Goal: Transaction & Acquisition: Purchase product/service

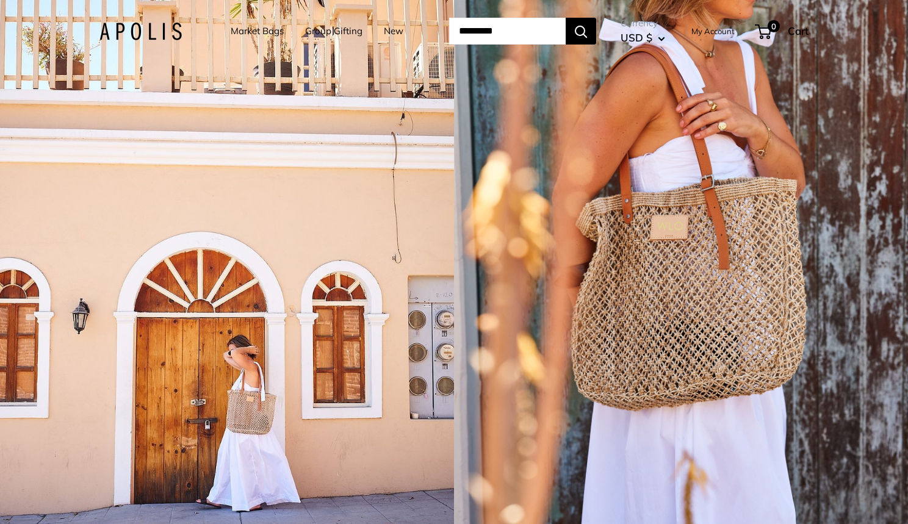
click at [900, 499] on div "1 / 5" at bounding box center [681, 262] width 454 height 524
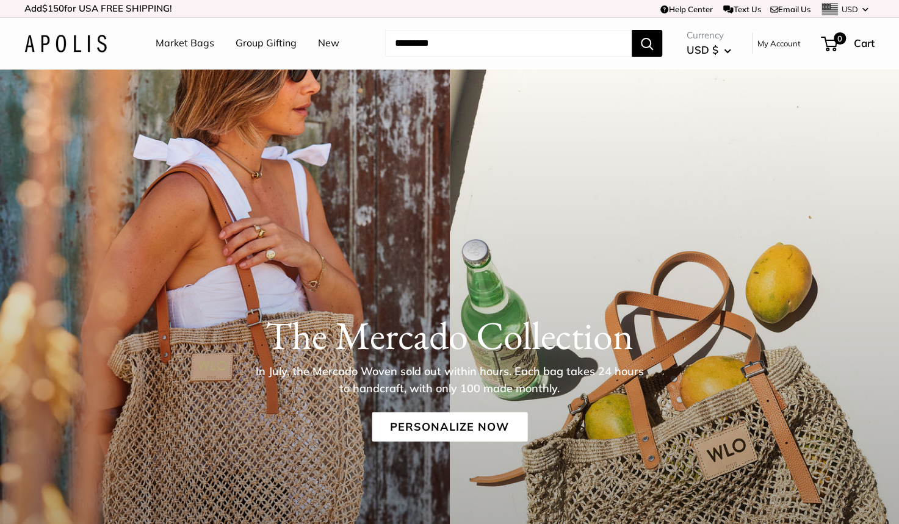
click at [99, 46] on img at bounding box center [65, 44] width 82 height 18
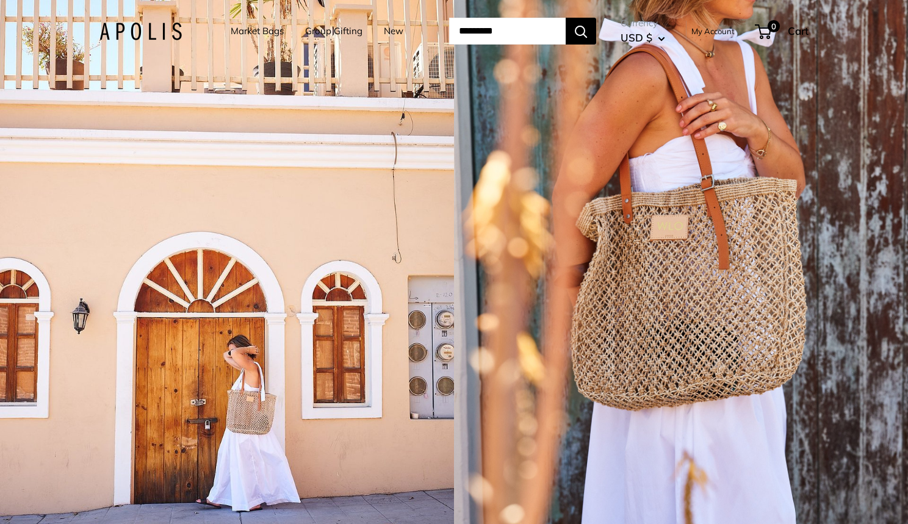
click at [250, 30] on link "Market Bags" at bounding box center [257, 31] width 53 height 17
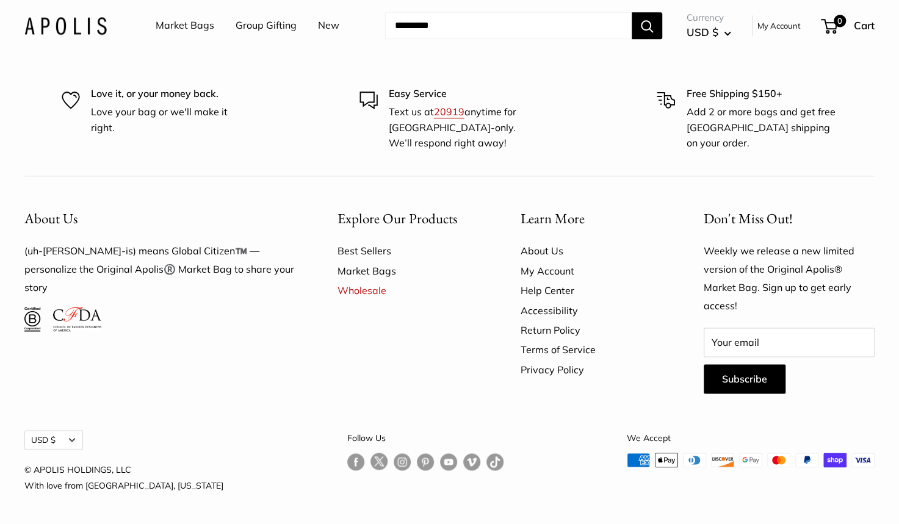
scroll to position [3935, 0]
click at [373, 248] on link "Best Sellers" at bounding box center [407, 251] width 140 height 20
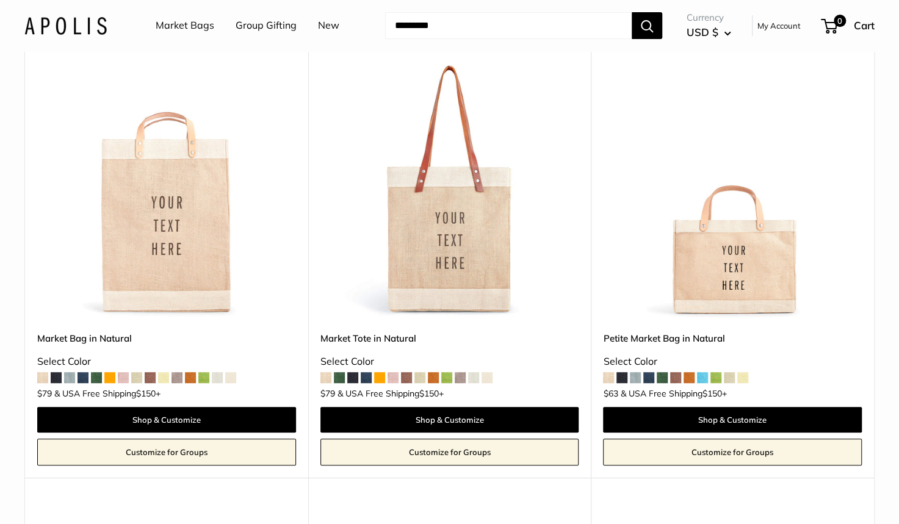
scroll to position [164, 0]
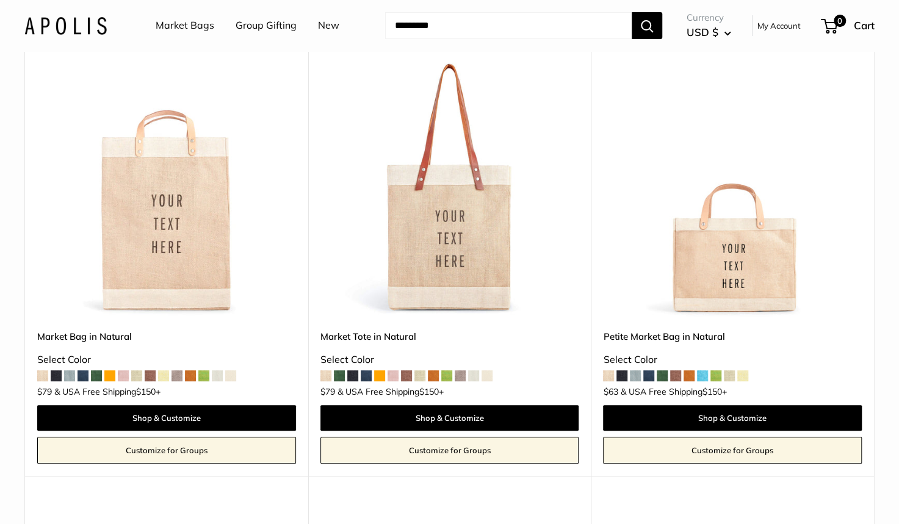
click at [0, 0] on img at bounding box center [0, 0] width 0 height 0
